Goal: Task Accomplishment & Management: Use online tool/utility

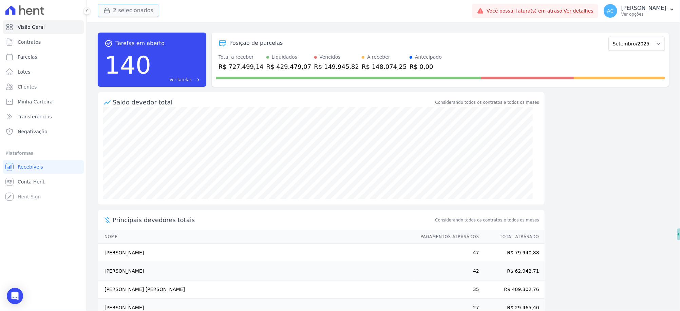
click at [114, 13] on button "2 selecionados" at bounding box center [128, 10] width 61 height 13
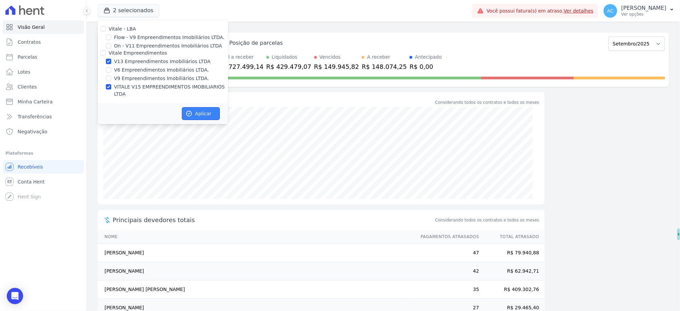
click at [193, 107] on button "Aplicar" at bounding box center [201, 113] width 38 height 13
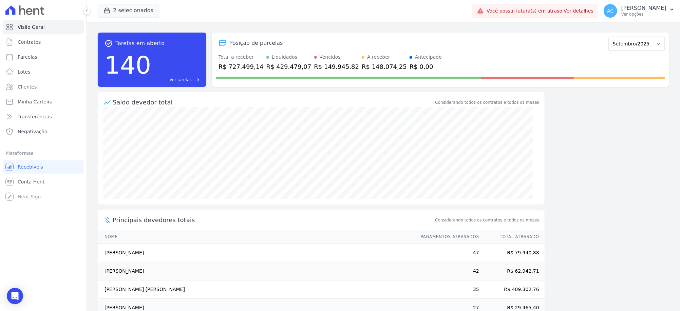
click at [34, 58] on span "Parcelas" at bounding box center [28, 57] width 20 height 7
select select
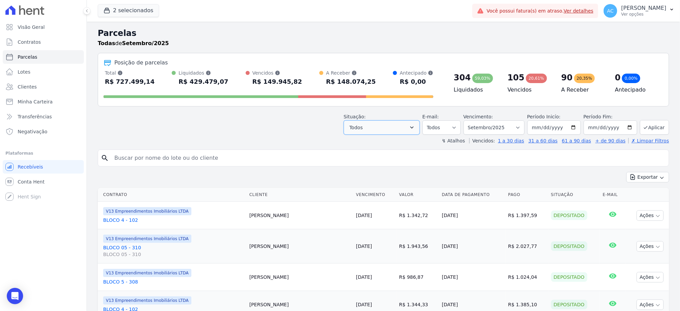
click at [402, 124] on button "Todos" at bounding box center [382, 127] width 76 height 14
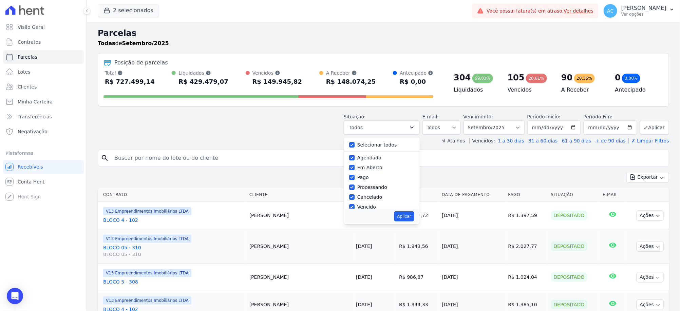
click at [353, 147] on div "Selecionar todos [GEOGRAPHIC_DATA] Em [GEOGRAPHIC_DATA] Pago Processando Cancel…" at bounding box center [382, 172] width 76 height 71
click at [355, 144] on input "Selecionar todos" at bounding box center [351, 144] width 5 height 5
checkbox input "false"
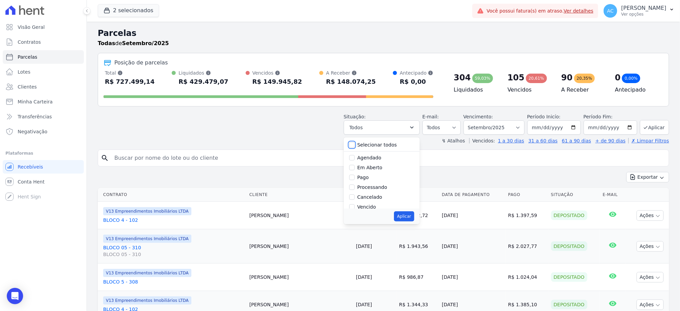
checkbox input "false"
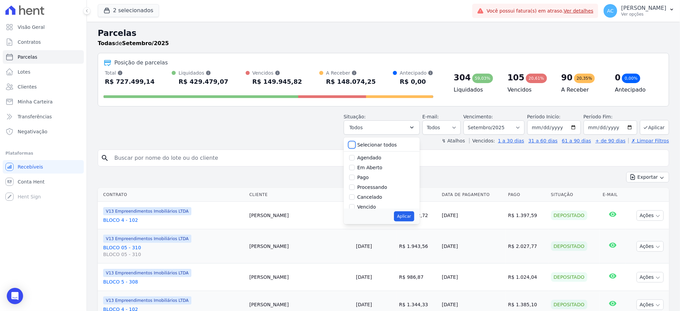
checkbox input "false"
click at [355, 179] on input "Pago" at bounding box center [351, 177] width 5 height 5
checkbox input "true"
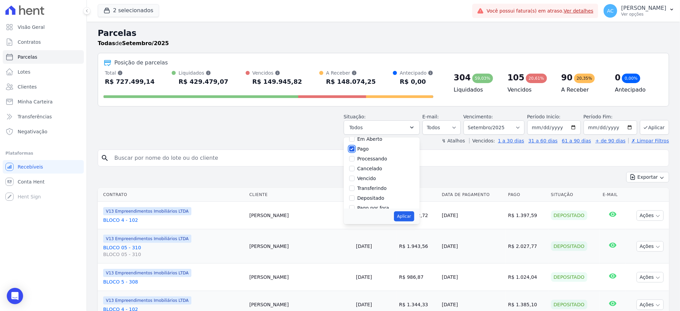
scroll to position [42, 0]
click at [355, 176] on input "Transferindo" at bounding box center [351, 174] width 5 height 5
checkbox input "true"
click at [355, 185] on input "Depositado" at bounding box center [351, 184] width 5 height 5
checkbox input "true"
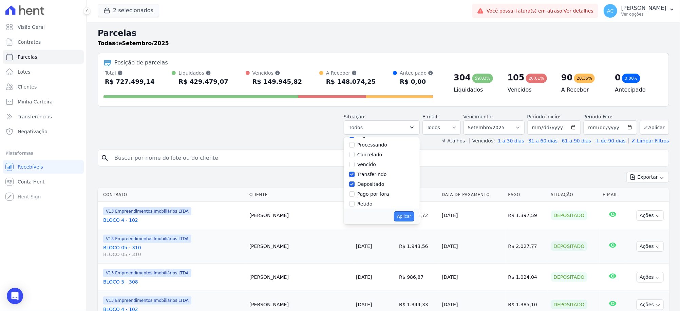
click at [410, 214] on button "Aplicar" at bounding box center [404, 216] width 20 height 10
select select "paid"
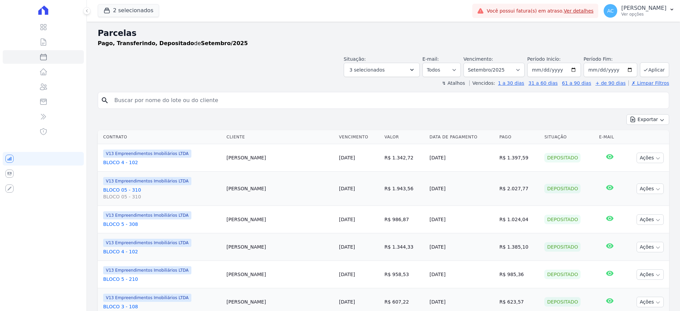
select select
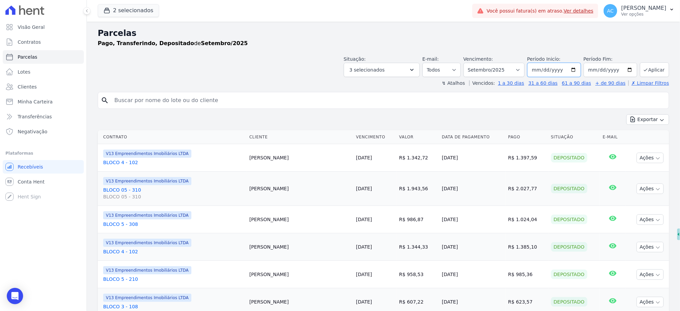
click at [536, 72] on input "2025-09-01" at bounding box center [554, 70] width 54 height 14
type input "[DATE]"
click at [649, 71] on button "Aplicar" at bounding box center [654, 69] width 29 height 15
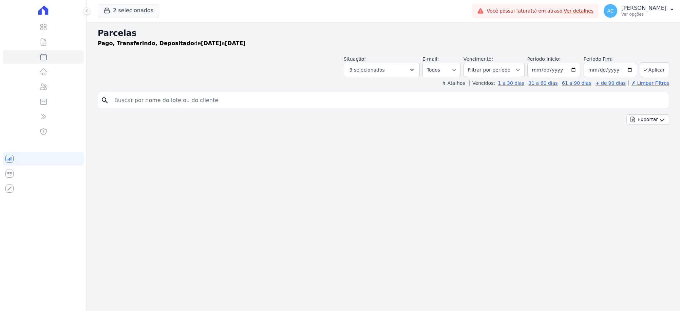
select select
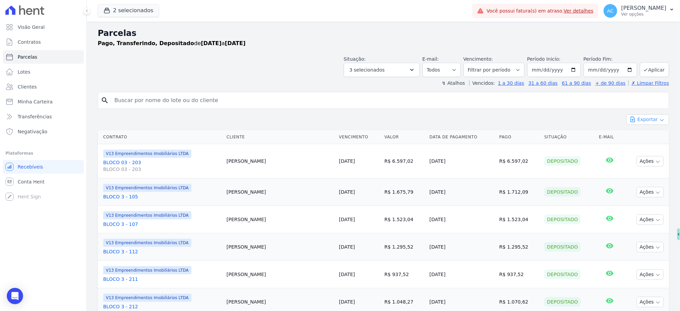
click at [652, 118] on button "Exportar" at bounding box center [647, 119] width 43 height 11
click at [632, 150] on span "Exportar CSV" at bounding box center [647, 147] width 36 height 7
